Goal: Task Accomplishment & Management: Use online tool/utility

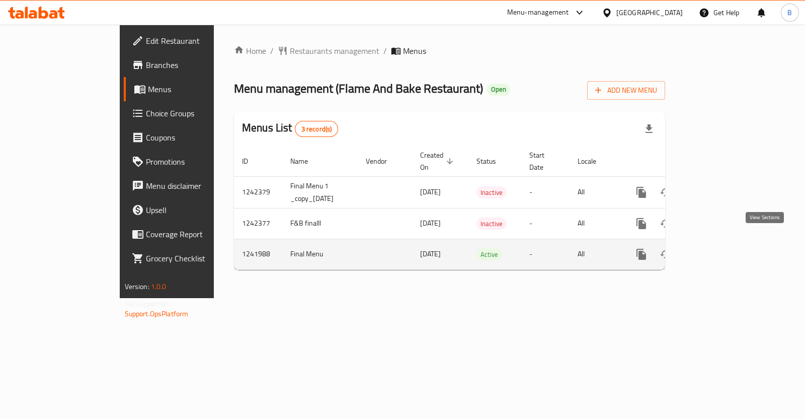
click at [718, 250] on icon "enhanced table" at bounding box center [713, 254] width 9 height 9
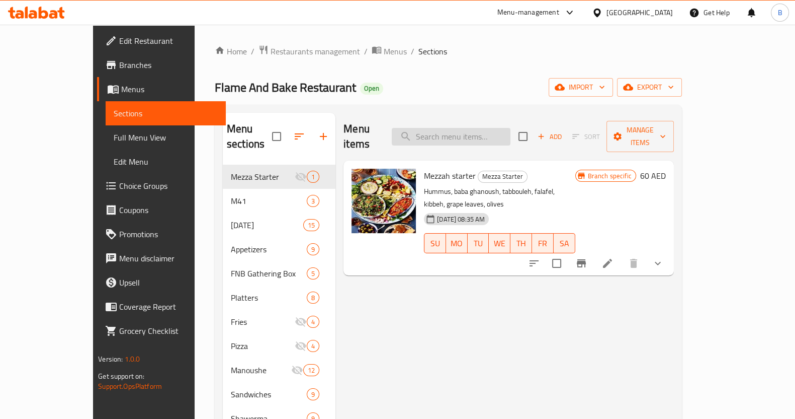
click at [468, 132] on input "search" at bounding box center [451, 137] width 119 height 18
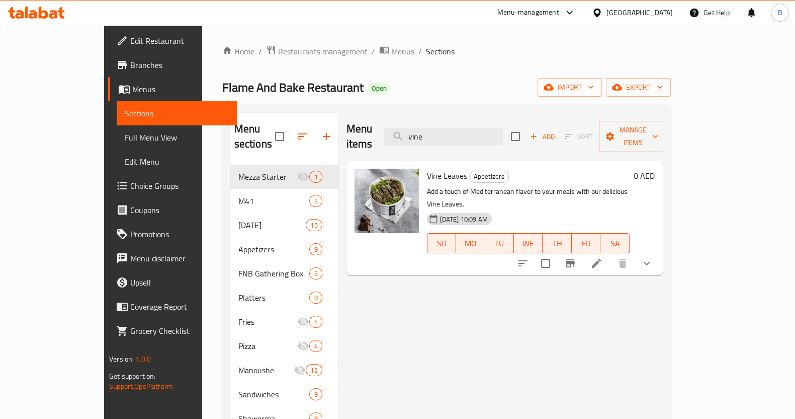
type input "vine"
click at [603, 257] on icon at bounding box center [597, 263] width 12 height 12
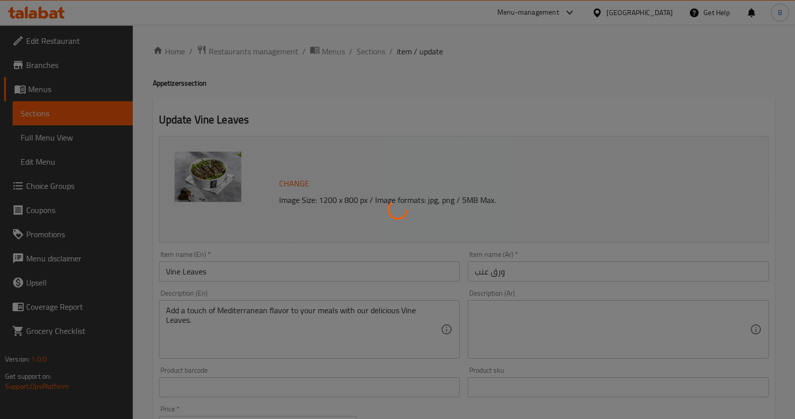
type input "حجم ورق العنب الخاص بك"
type input "1"
type input "إختيارك من قطع ورق العنب"
type input "1"
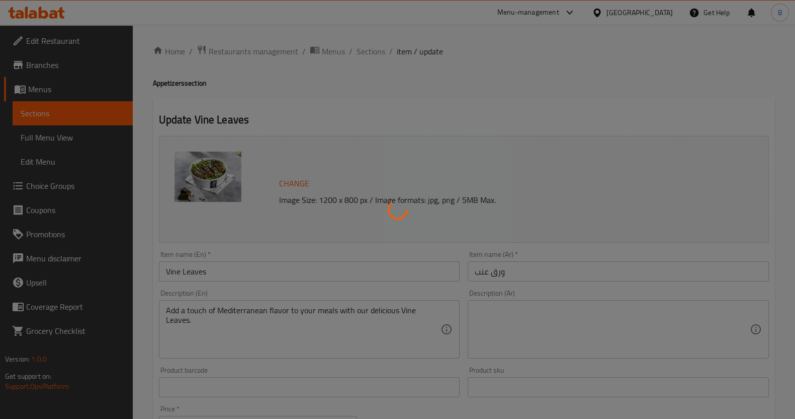
type input "1"
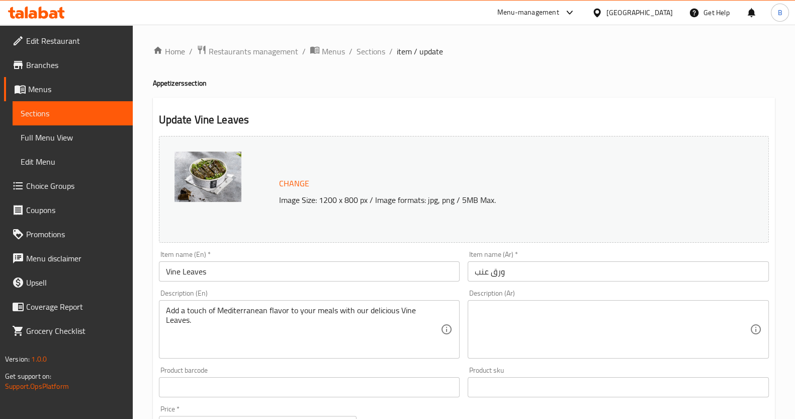
scroll to position [364, 0]
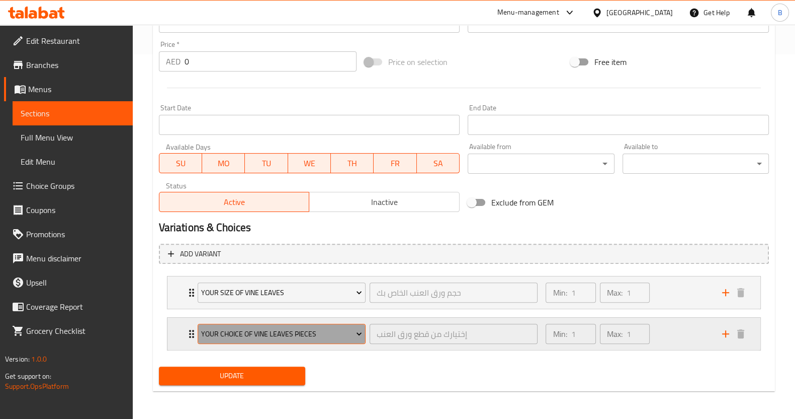
click at [300, 332] on span "Your choice of vine leaves pieces" at bounding box center [281, 334] width 161 height 13
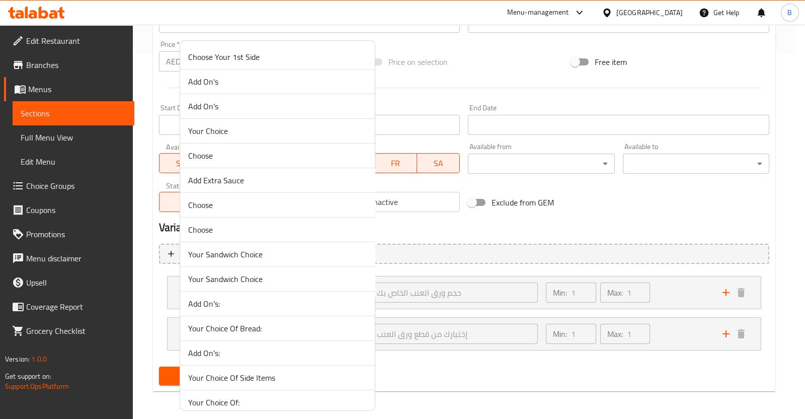
click at [288, 303] on span "Add On's:" at bounding box center [277, 303] width 179 height 12
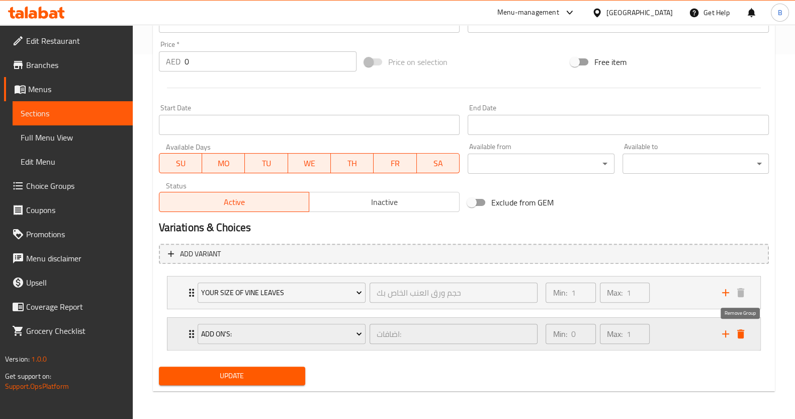
click at [738, 331] on icon "delete" at bounding box center [741, 334] width 12 height 12
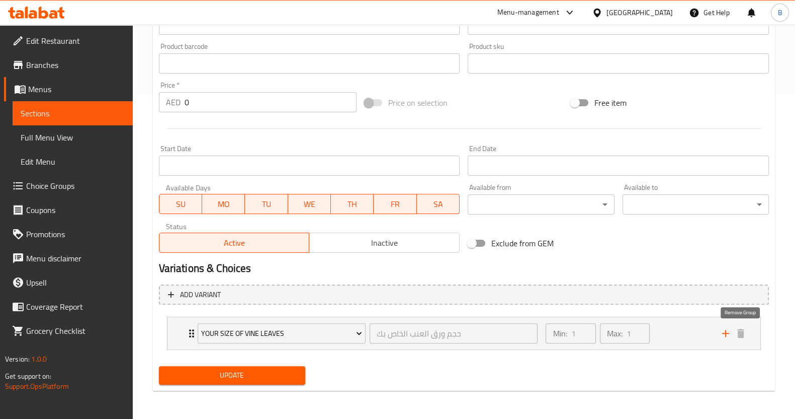
scroll to position [323, 0]
click at [195, 369] on span "Update" at bounding box center [232, 375] width 130 height 13
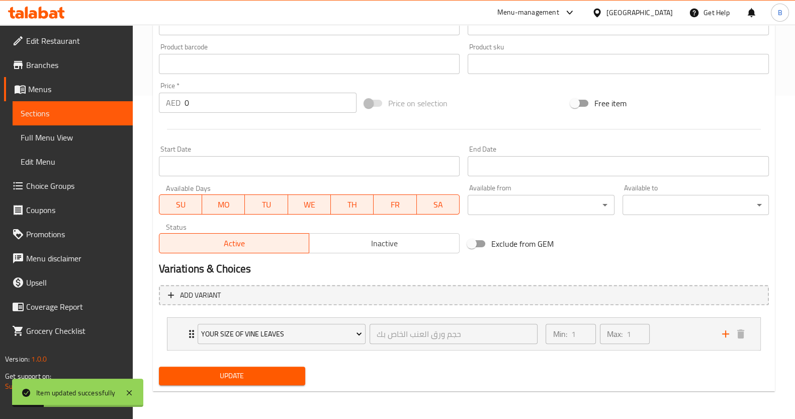
scroll to position [0, 0]
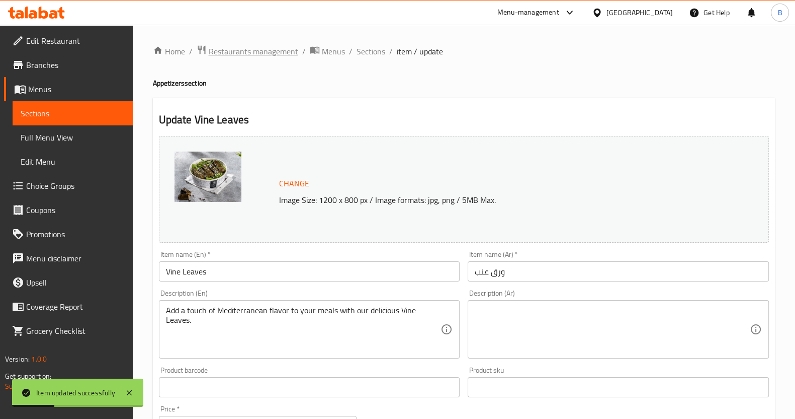
click at [247, 52] on span "Restaurants management" at bounding box center [254, 51] width 90 height 12
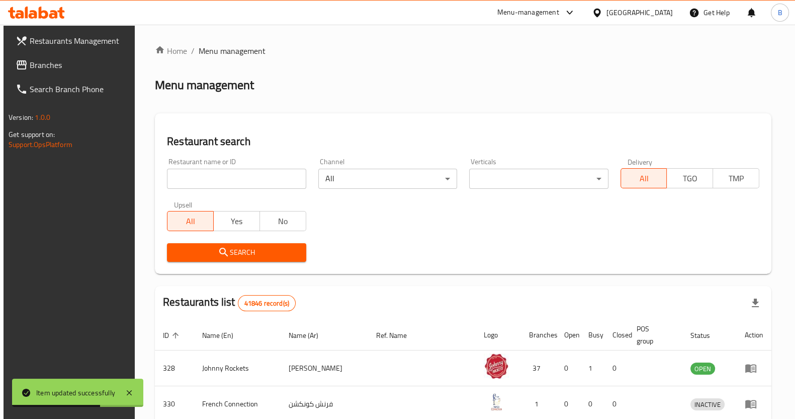
click at [234, 179] on input "search" at bounding box center [236, 179] width 139 height 20
type input "v"
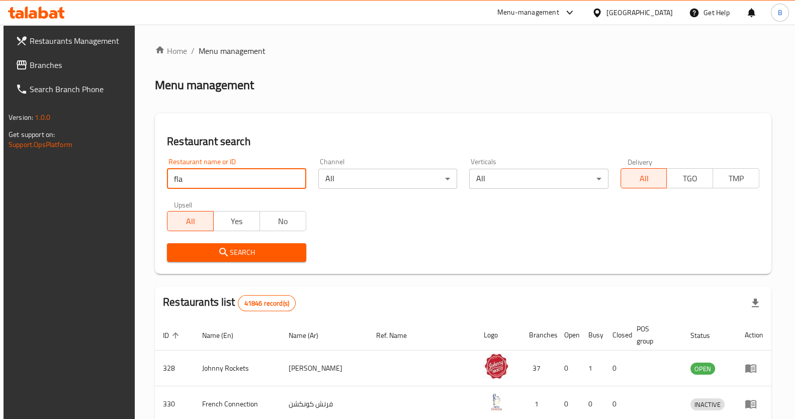
type input "flame and bake"
click at [255, 252] on span "Search" at bounding box center [236, 252] width 123 height 13
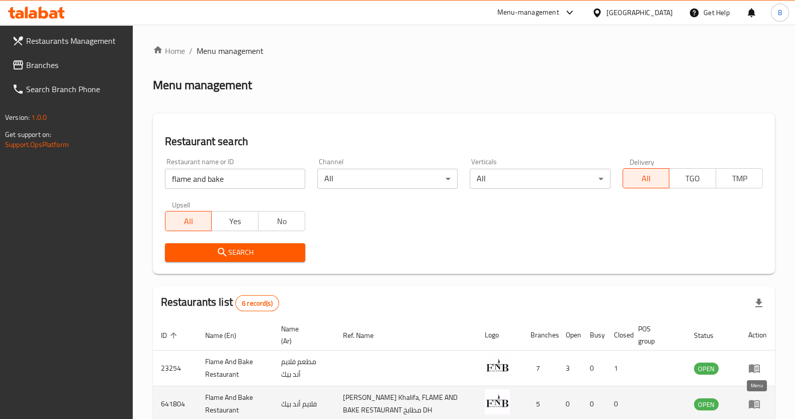
click at [757, 400] on icon "enhanced table" at bounding box center [754, 404] width 11 height 9
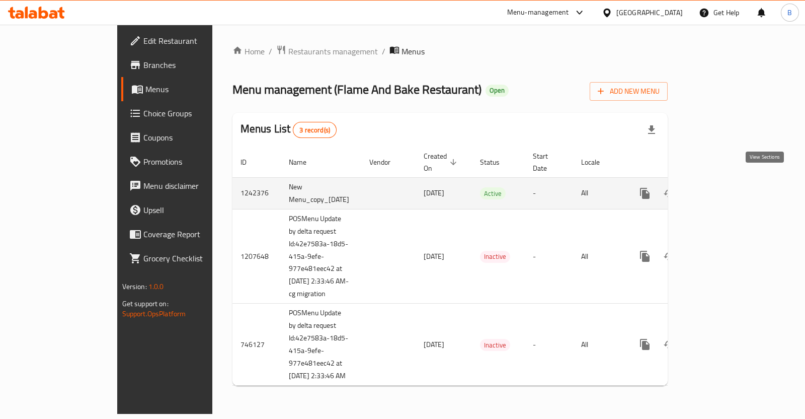
click at [724, 187] on icon "enhanced table" at bounding box center [717, 193] width 12 height 12
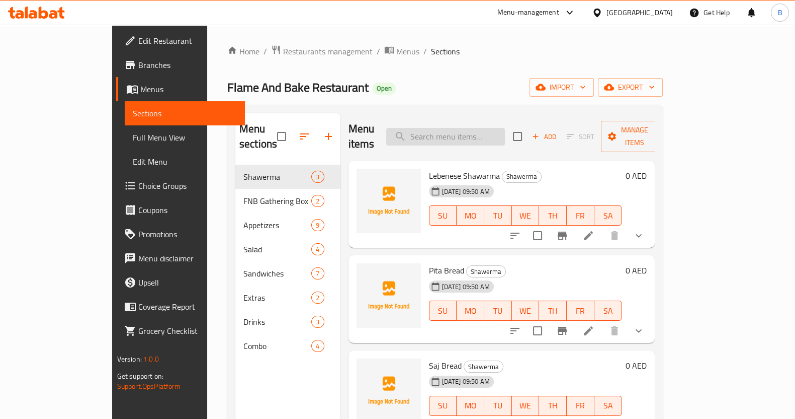
click at [453, 137] on input "search" at bounding box center [445, 137] width 119 height 18
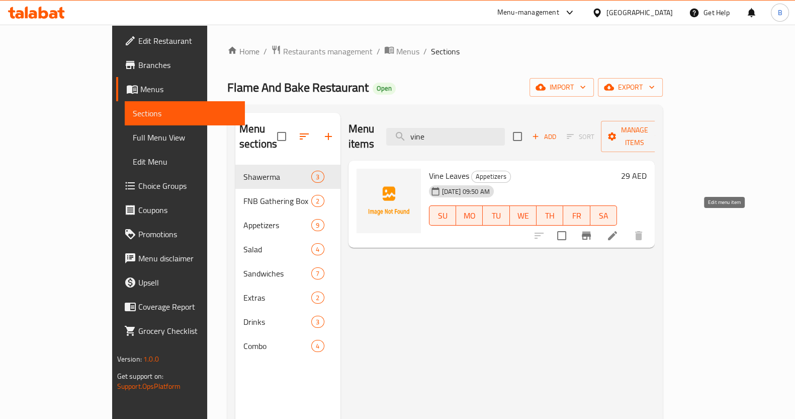
type input "vine"
click at [619, 229] on icon at bounding box center [613, 235] width 12 height 12
